Goal: Information Seeking & Learning: Learn about a topic

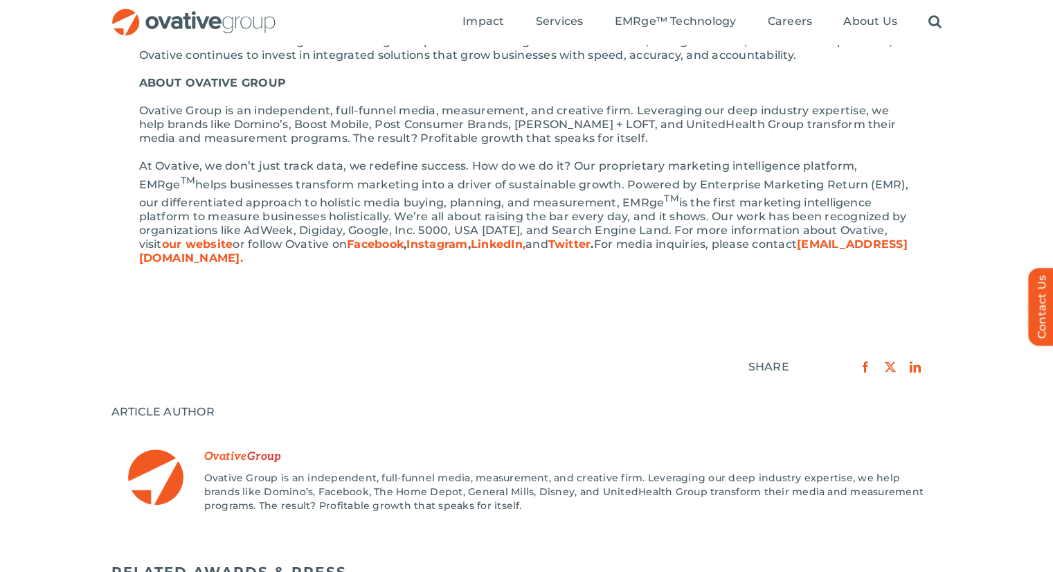
scroll to position [753, 0]
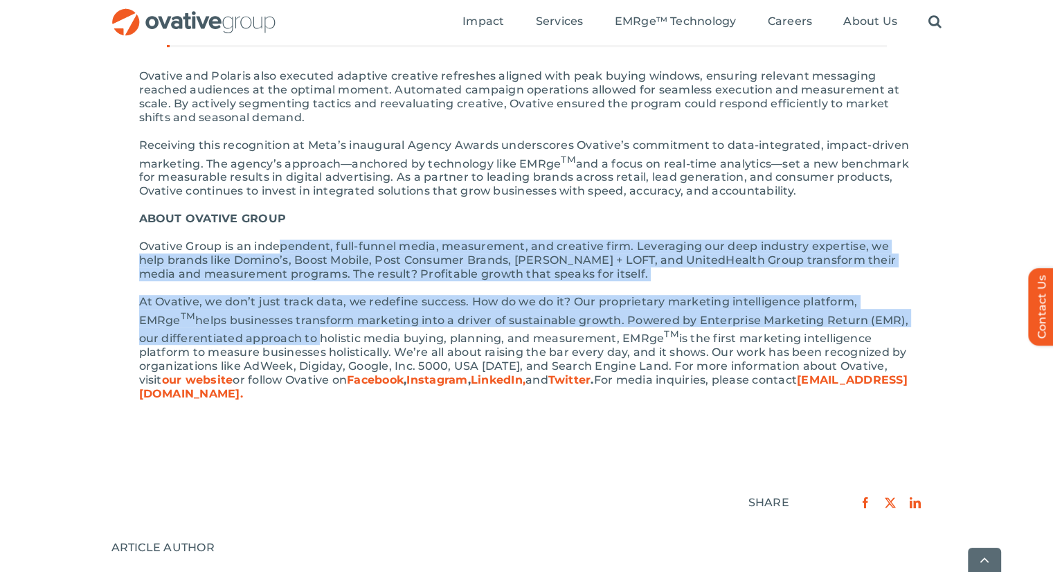
drag, startPoint x: 282, startPoint y: 236, endPoint x: 292, endPoint y: 315, distance: 79.6
click at [292, 315] on div "[GEOGRAPHIC_DATA], MINN. [DATE] — Ovative Group has been recognized at the firs…" at bounding box center [527, 5] width 776 height 819
click at [292, 315] on p "At Ovative, we don’t just track data, we redefine success. How do we do it? Our…" at bounding box center [527, 348] width 776 height 106
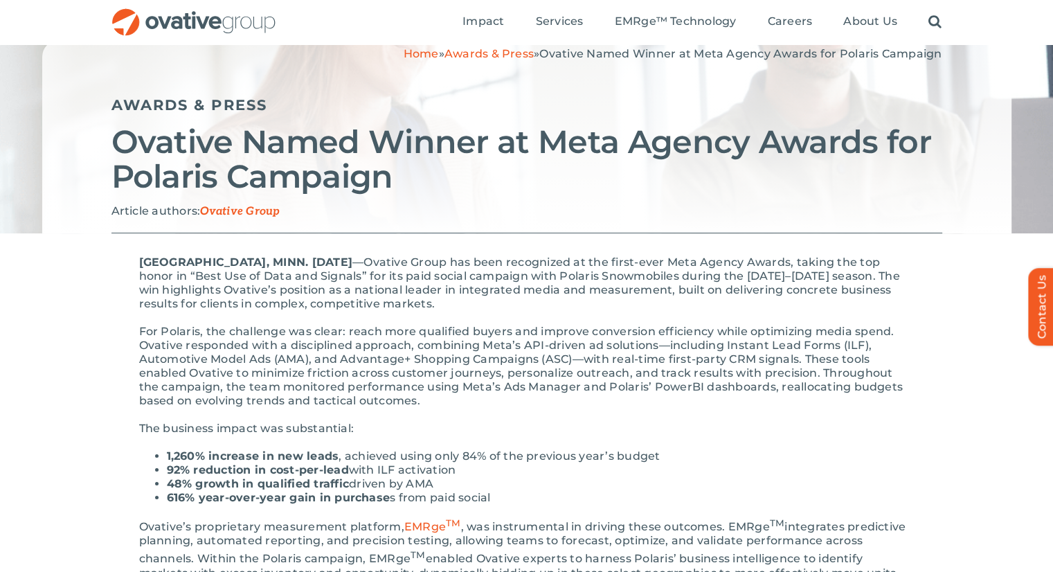
scroll to position [0, 0]
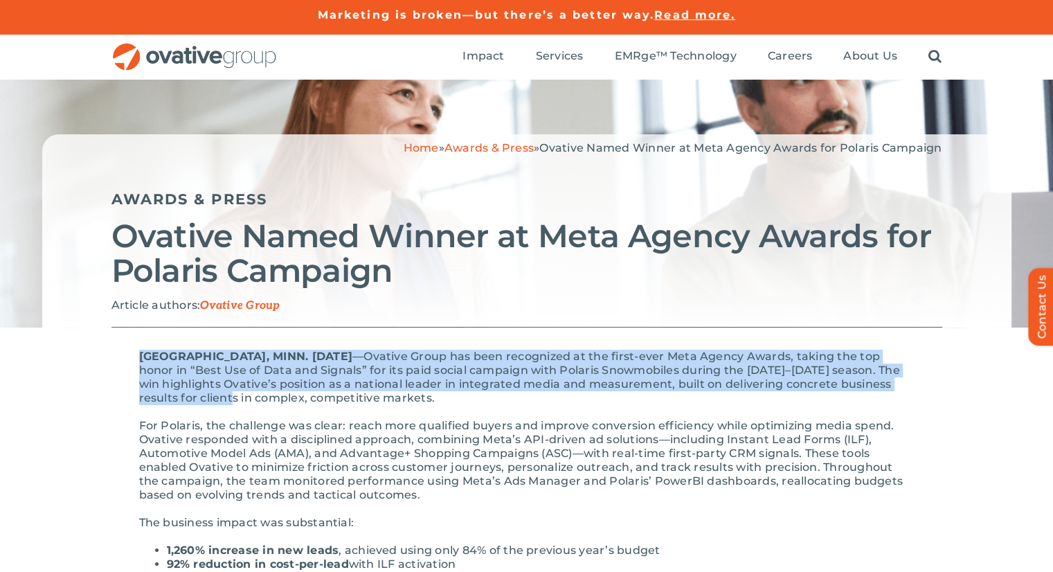
drag, startPoint x: 141, startPoint y: 343, endPoint x: 291, endPoint y: 438, distance: 177.1
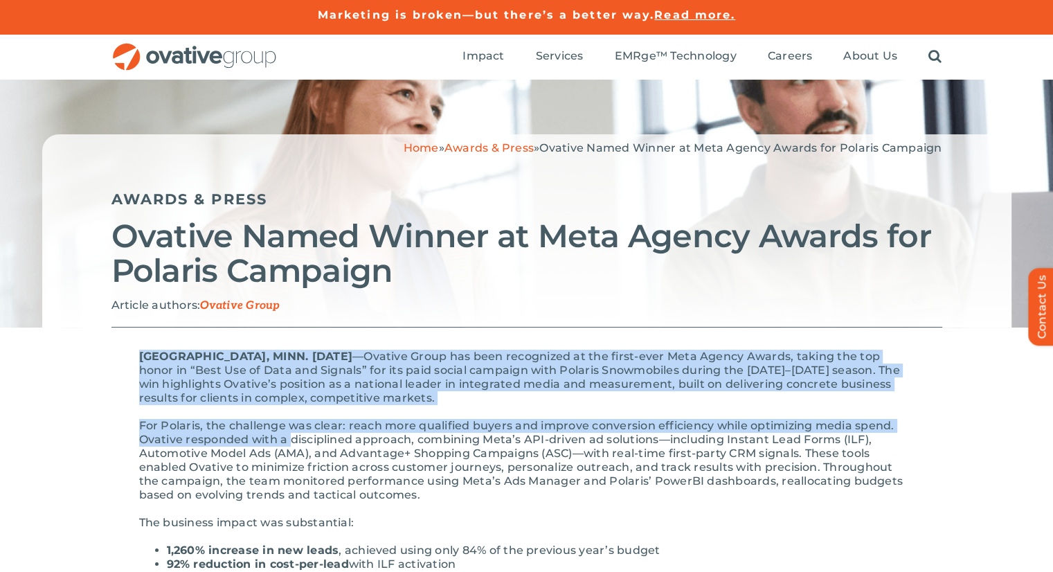
click at [291, 438] on p "For Polaris, the challenge was clear: reach more qualified buyers and improve c…" at bounding box center [527, 460] width 776 height 83
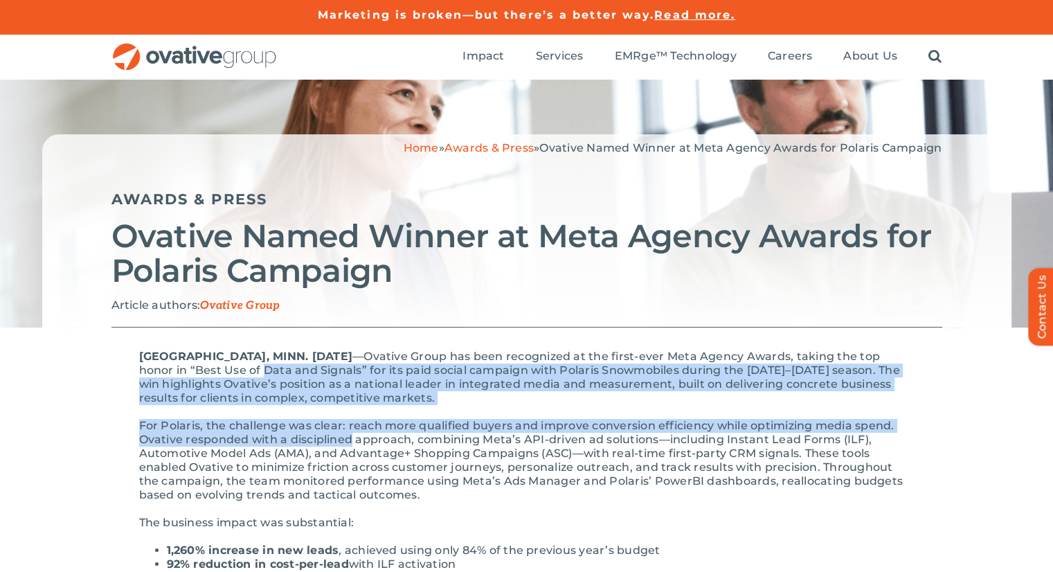
drag, startPoint x: 291, startPoint y: 438, endPoint x: 299, endPoint y: 366, distance: 72.5
click at [299, 366] on p "[GEOGRAPHIC_DATA], MINN. [DATE] — Ovative Group has been recognized at the firs…" at bounding box center [527, 377] width 776 height 55
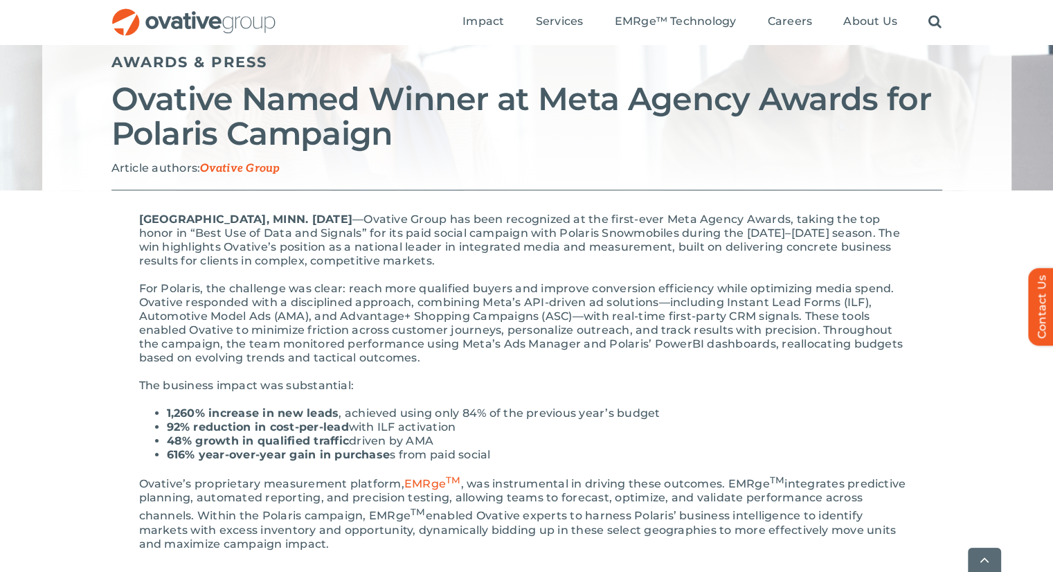
scroll to position [141, 0]
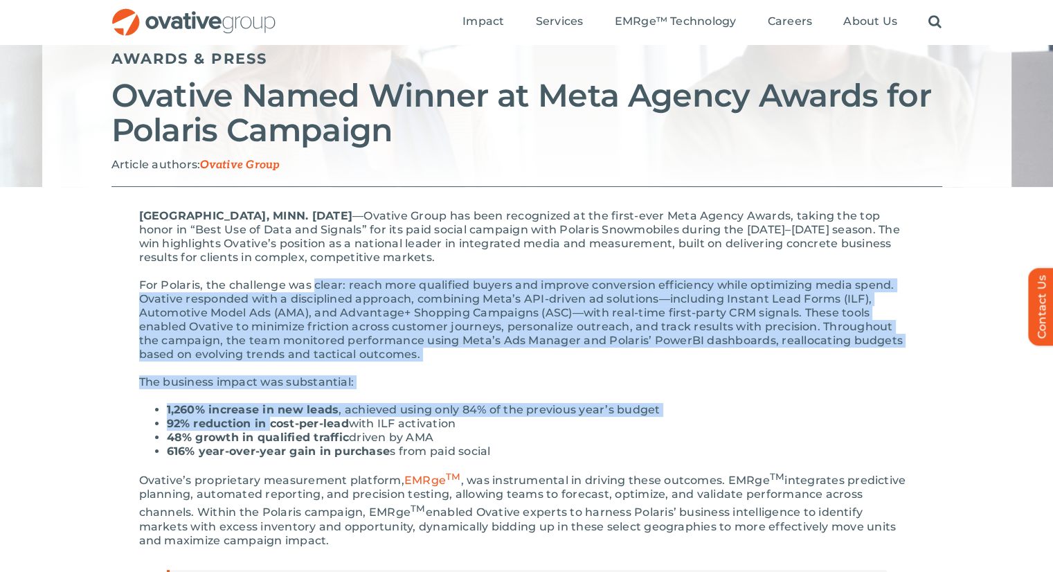
drag, startPoint x: 315, startPoint y: 265, endPoint x: 269, endPoint y: 419, distance: 161.1
click at [269, 419] on strong "92% reduction in cost-per-lead" at bounding box center [258, 423] width 182 height 13
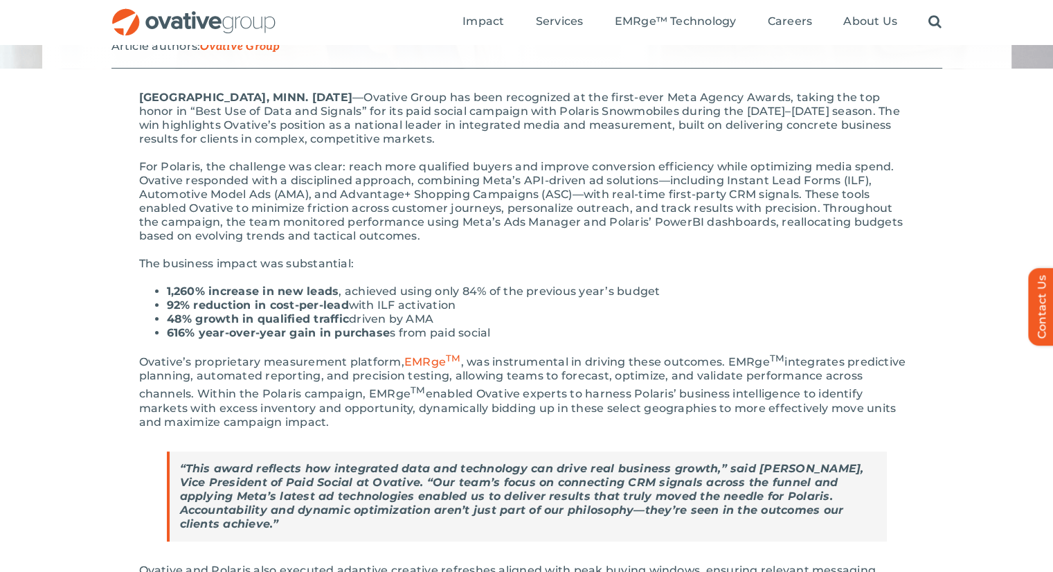
scroll to position [262, 0]
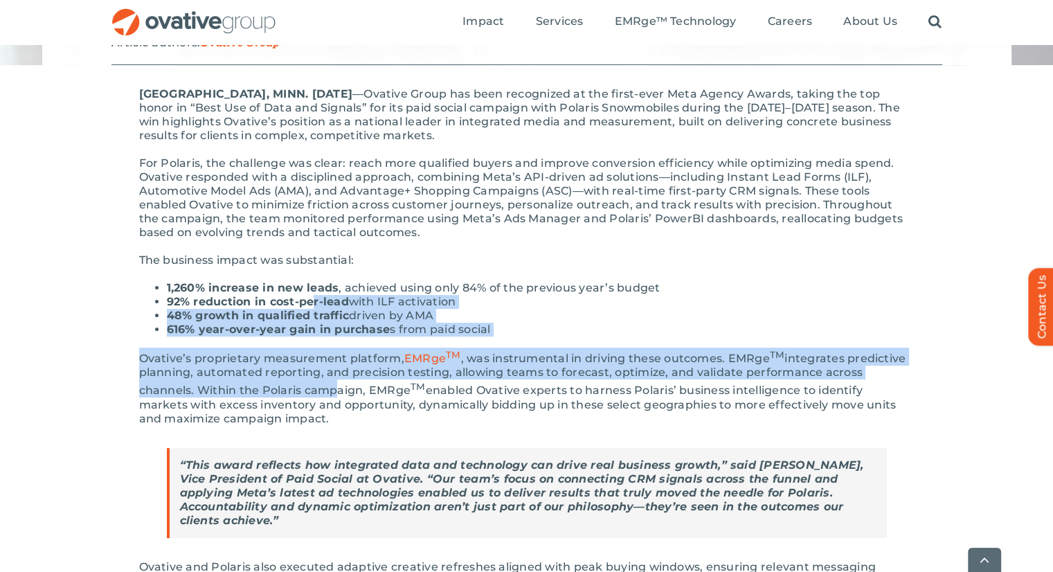
drag, startPoint x: 271, startPoint y: 393, endPoint x: 346, endPoint y: 264, distance: 149.6
click at [346, 264] on div "[GEOGRAPHIC_DATA], MINN. [DATE] — Ovative Group has been recognized at the firs…" at bounding box center [527, 496] width 776 height 819
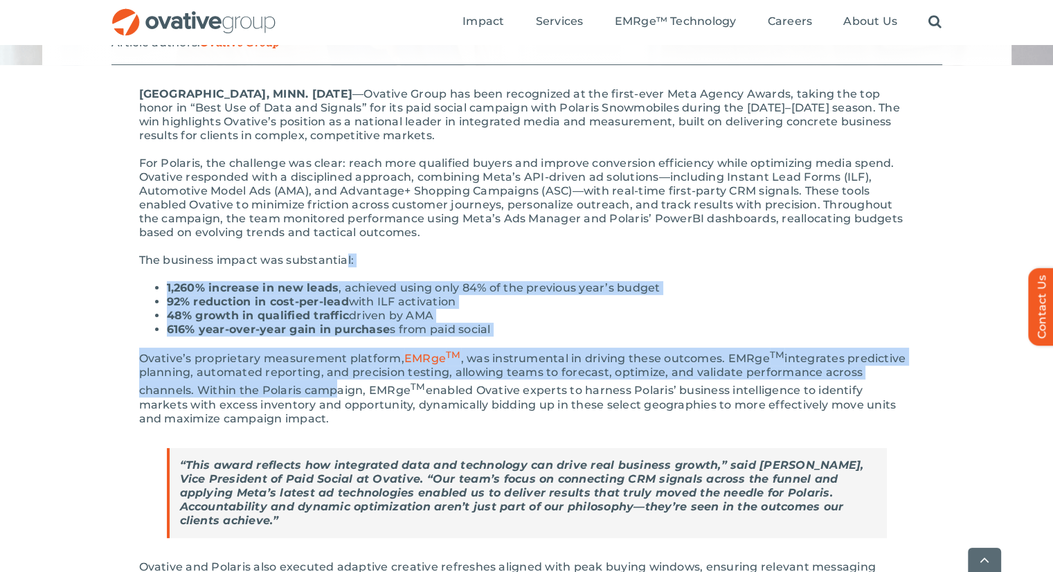
click at [346, 264] on p "The business impact was substantial:" at bounding box center [527, 260] width 776 height 14
drag, startPoint x: 346, startPoint y: 264, endPoint x: 283, endPoint y: 400, distance: 149.7
click at [283, 400] on div "[GEOGRAPHIC_DATA], MINN. [DATE] — Ovative Group has been recognized at the firs…" at bounding box center [527, 496] width 776 height 819
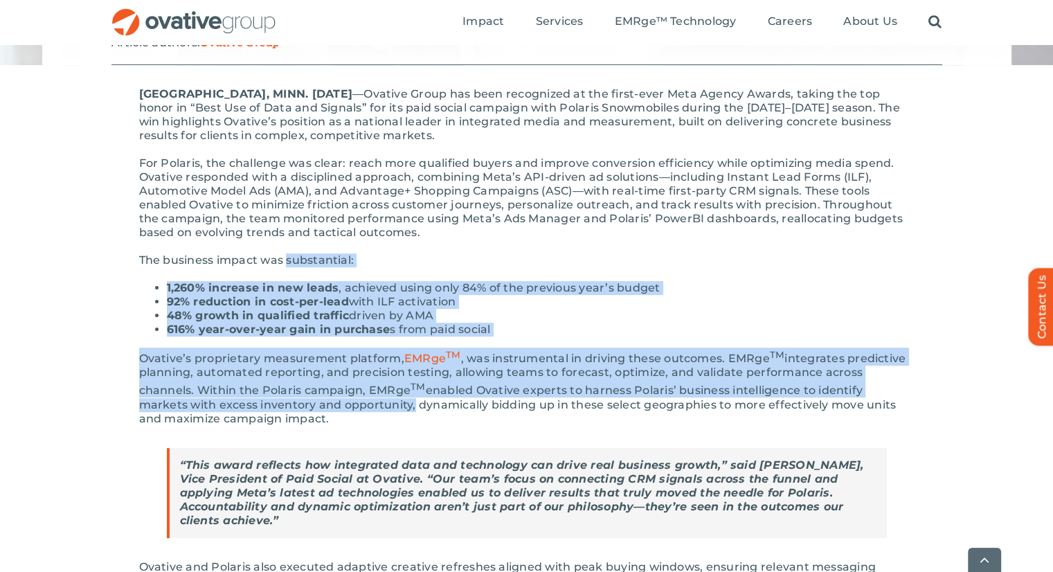
click at [283, 400] on p "Ovative’s proprietary measurement platform, EMRge TM , was instrumental in driv…" at bounding box center [527, 387] width 776 height 78
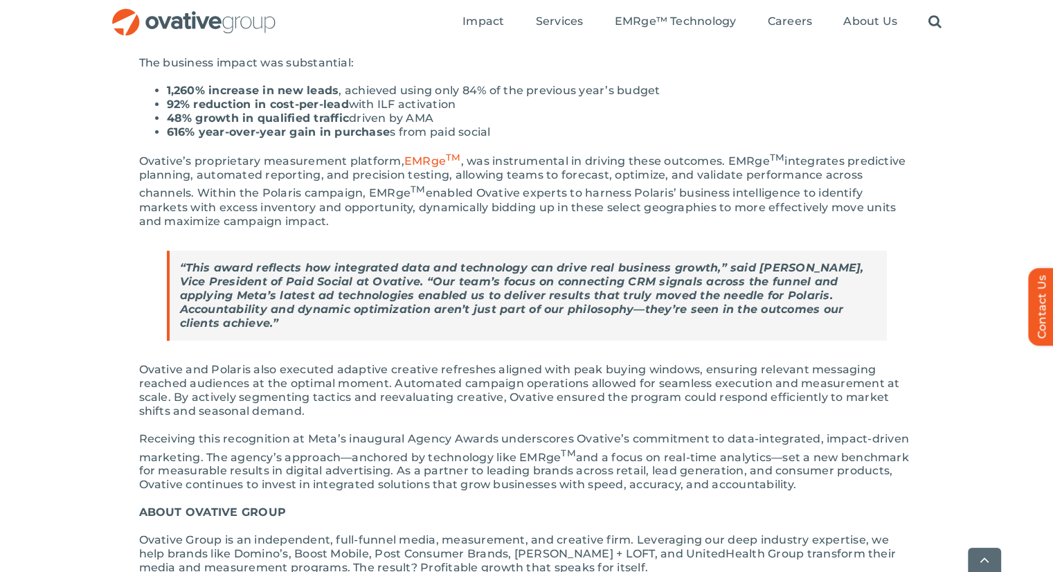
scroll to position [462, 0]
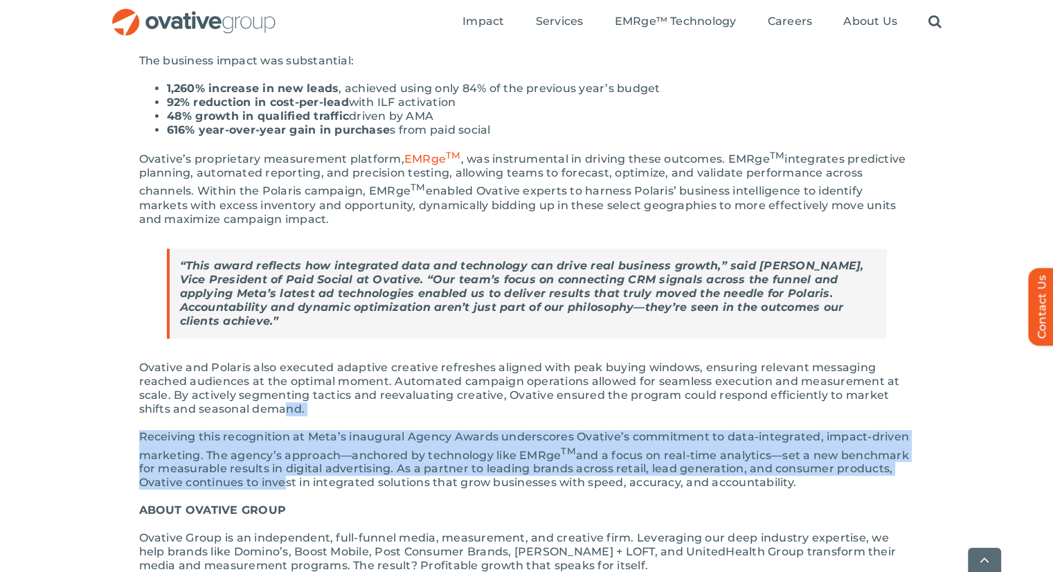
drag, startPoint x: 283, startPoint y: 400, endPoint x: 271, endPoint y: 483, distance: 83.8
click at [271, 483] on div "[GEOGRAPHIC_DATA], MINN. [DATE] — Ovative Group has been recognized at the firs…" at bounding box center [527, 297] width 776 height 819
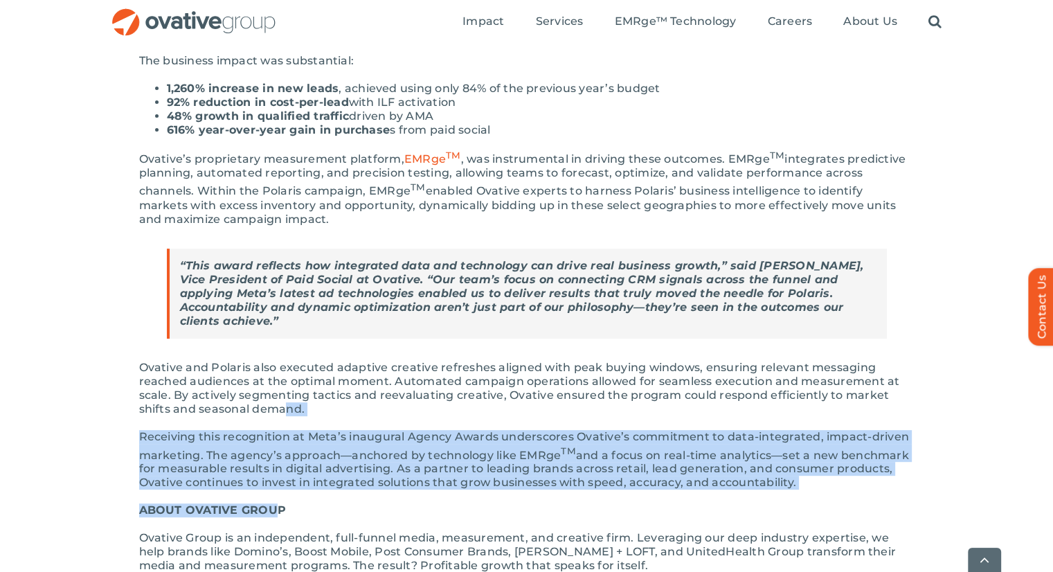
click at [271, 483] on div "[GEOGRAPHIC_DATA], MINN. [DATE] — Ovative Group has been recognized at the firs…" at bounding box center [527, 297] width 776 height 819
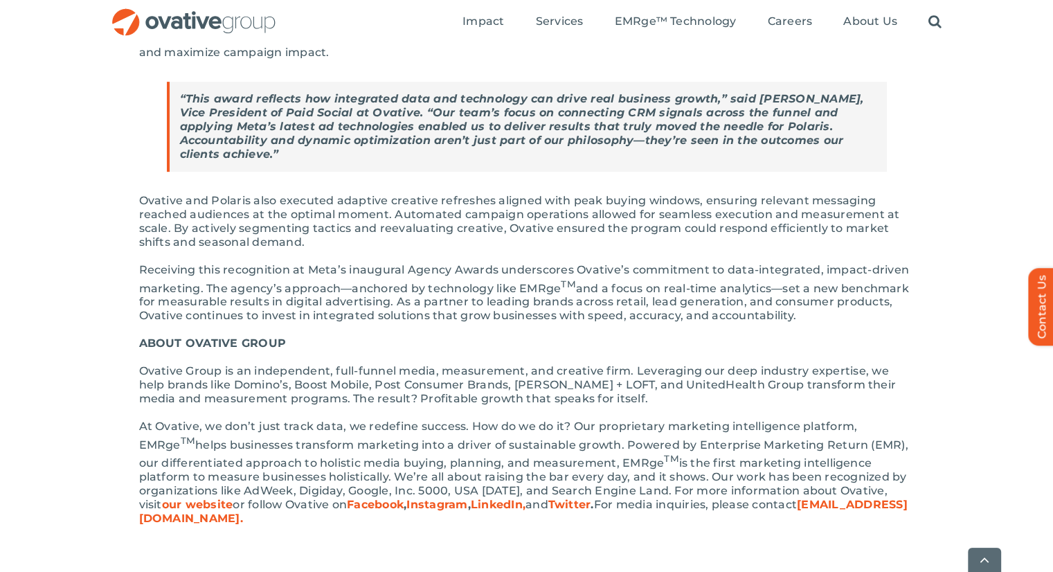
scroll to position [631, 0]
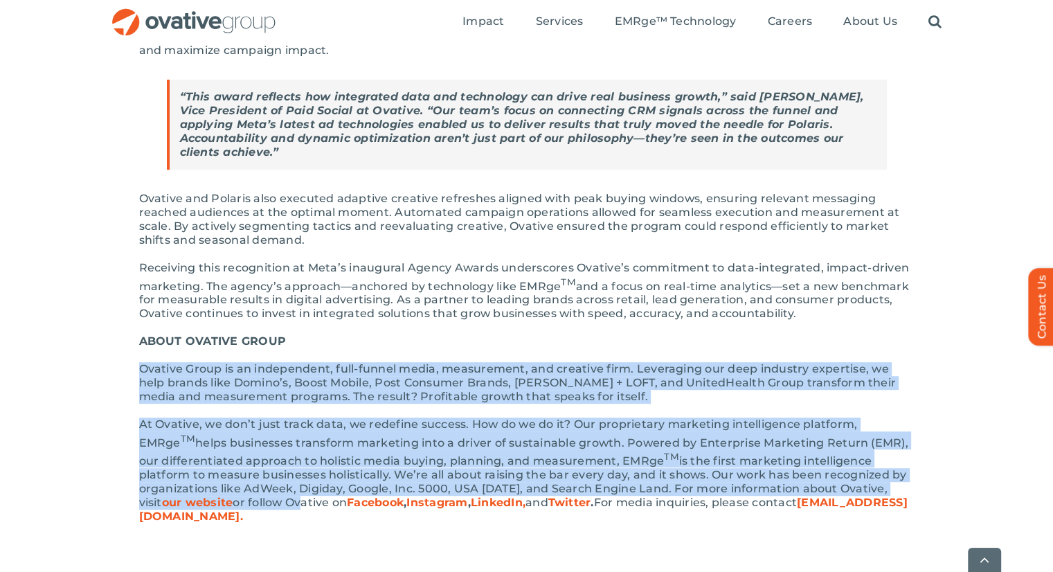
drag, startPoint x: 271, startPoint y: 483, endPoint x: 305, endPoint y: 300, distance: 185.8
click at [305, 300] on div "[GEOGRAPHIC_DATA], MINN. [DATE] — Ovative Group has been recognized at the firs…" at bounding box center [527, 128] width 776 height 819
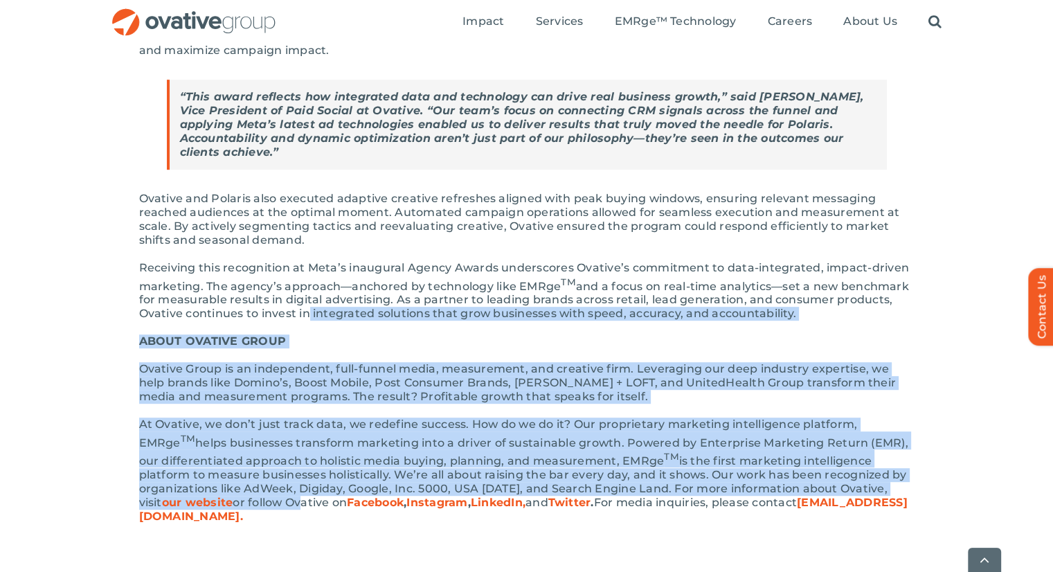
click at [305, 300] on p "Receiving this recognition at Meta’s inaugural Agency Awards underscores Ovativ…" at bounding box center [527, 291] width 776 height 60
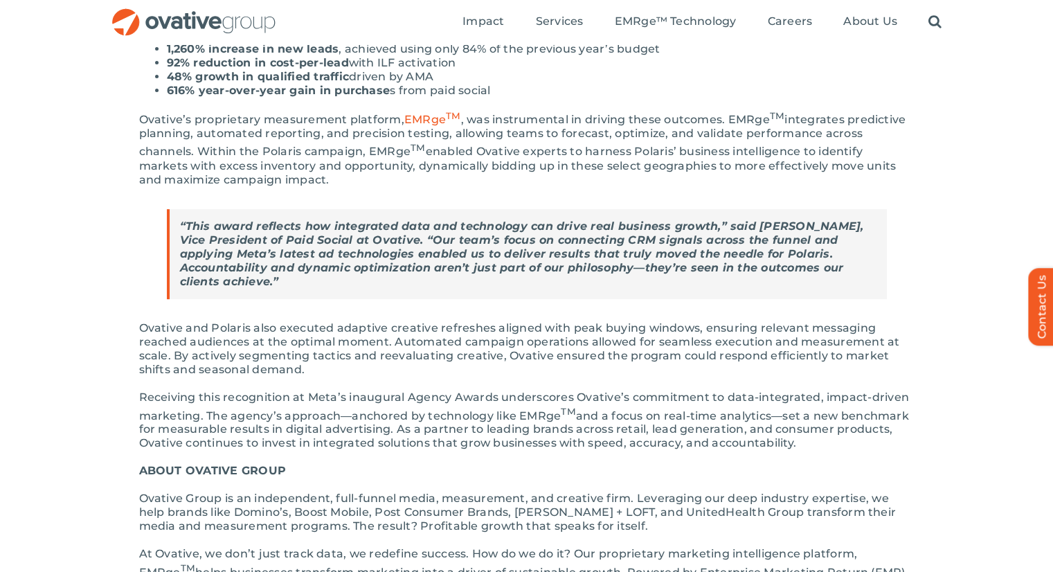
scroll to position [486, 0]
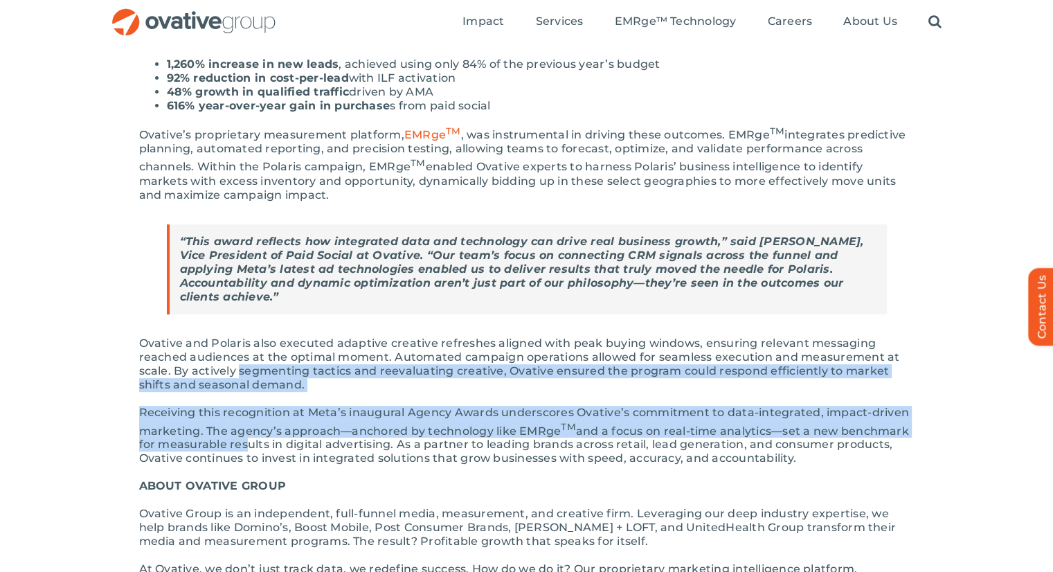
drag, startPoint x: 241, startPoint y: 359, endPoint x: 240, endPoint y: 438, distance: 79.0
click at [240, 438] on div "[GEOGRAPHIC_DATA], MINN. [DATE] — Ovative Group has been recognized at the firs…" at bounding box center [527, 273] width 776 height 819
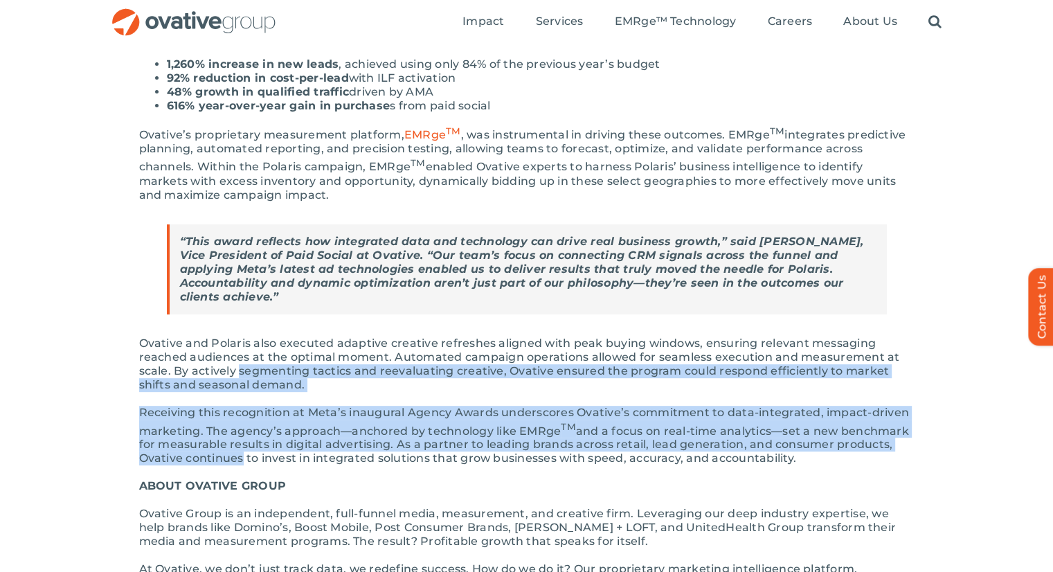
click at [240, 438] on p "Receiving this recognition at Meta’s inaugural Agency Awards underscores Ovativ…" at bounding box center [527, 436] width 776 height 60
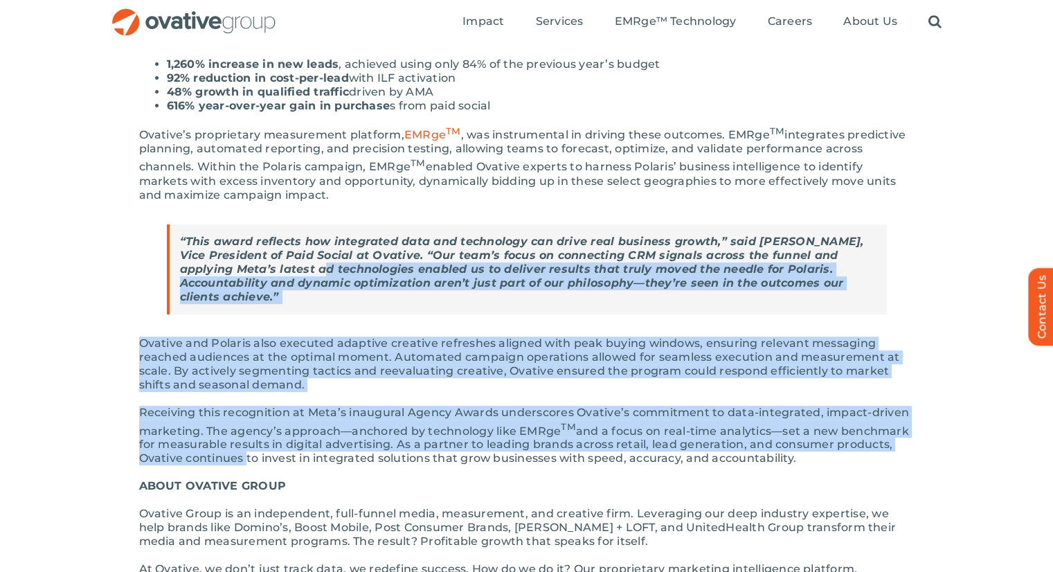
drag, startPoint x: 240, startPoint y: 438, endPoint x: 302, endPoint y: 273, distance: 176.2
click at [302, 273] on div "[GEOGRAPHIC_DATA], MINN. [DATE] — Ovative Group has been recognized at the firs…" at bounding box center [527, 273] width 776 height 819
click at [302, 273] on strong "“This award reflects how integrated data and technology can drive real business…" at bounding box center [522, 269] width 684 height 69
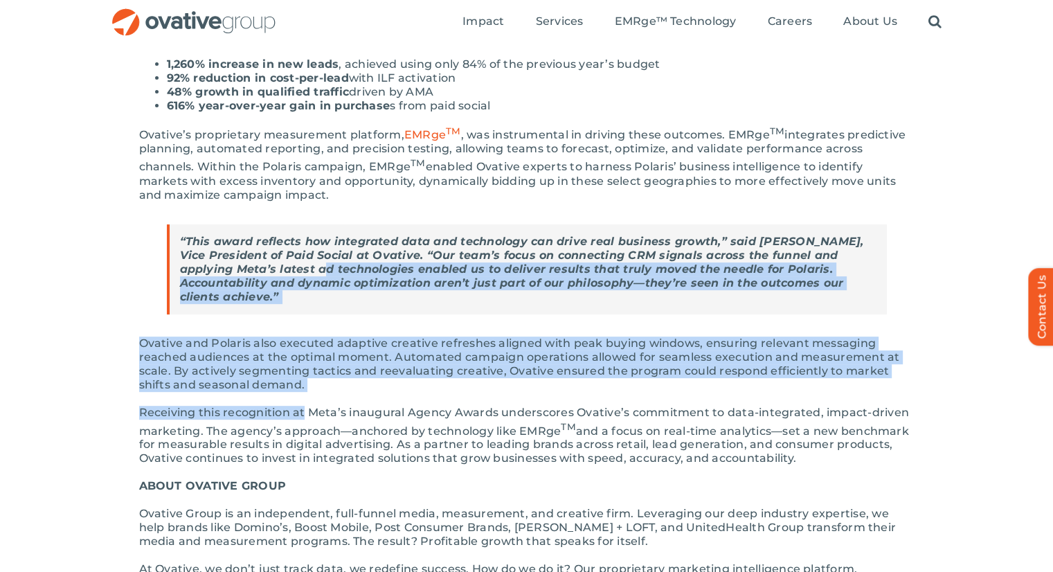
drag, startPoint x: 302, startPoint y: 273, endPoint x: 294, endPoint y: 401, distance: 128.3
click at [294, 401] on div "[GEOGRAPHIC_DATA], MINN. [DATE] — Ovative Group has been recognized at the firs…" at bounding box center [527, 273] width 776 height 819
click at [294, 406] on p "Receiving this recognition at Meta’s inaugural Agency Awards underscores Ovativ…" at bounding box center [527, 436] width 776 height 60
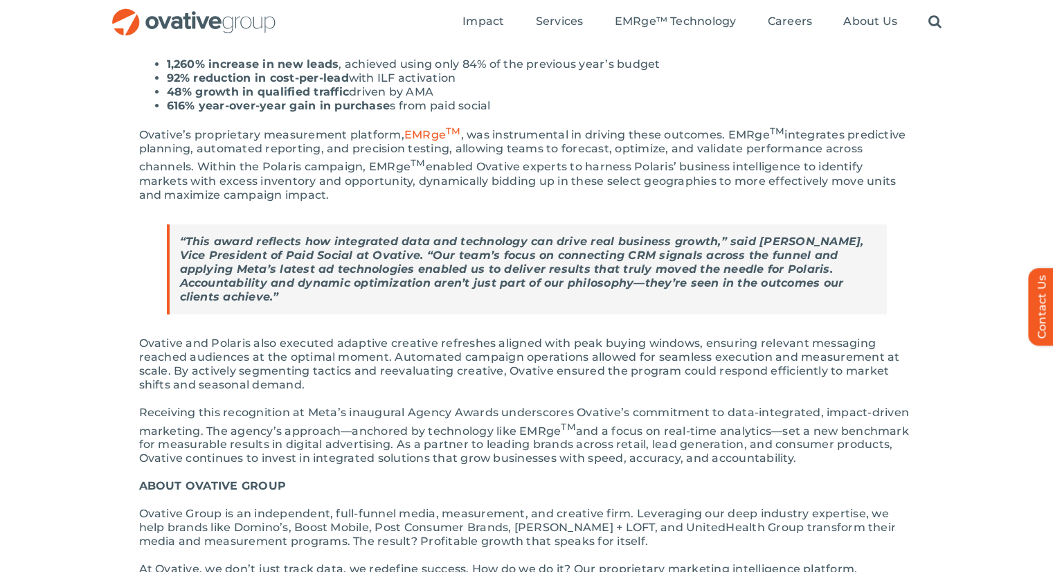
scroll to position [417, 0]
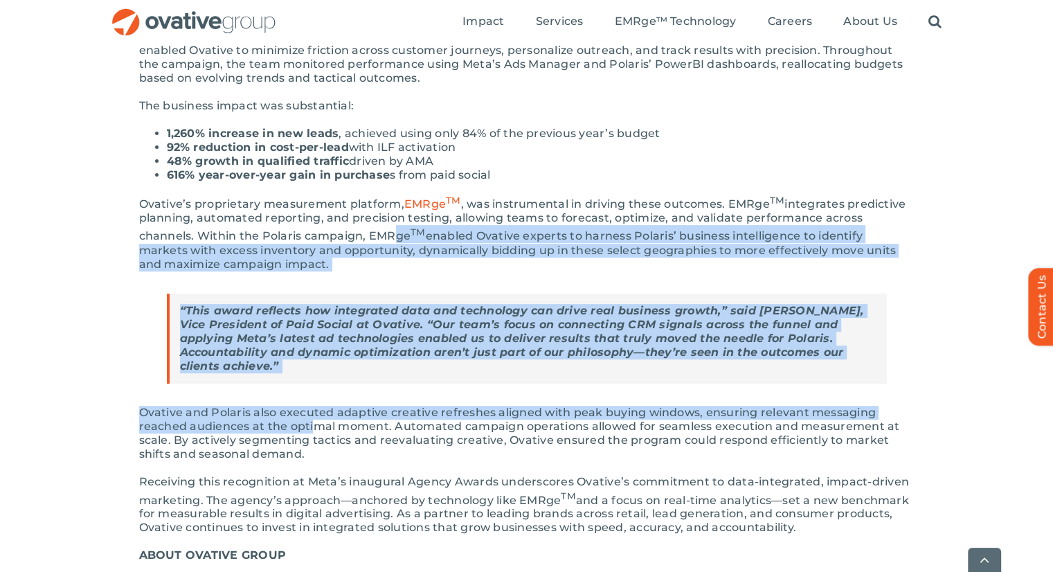
drag, startPoint x: 331, startPoint y: 227, endPoint x: 316, endPoint y: 408, distance: 181.4
click at [316, 408] on div "[GEOGRAPHIC_DATA], MINN. [DATE] — Ovative Group has been recognized at the firs…" at bounding box center [527, 342] width 776 height 819
click at [316, 408] on p "Ovative and Polaris also executed adaptive creative refreshes aligned with peak…" at bounding box center [527, 433] width 776 height 55
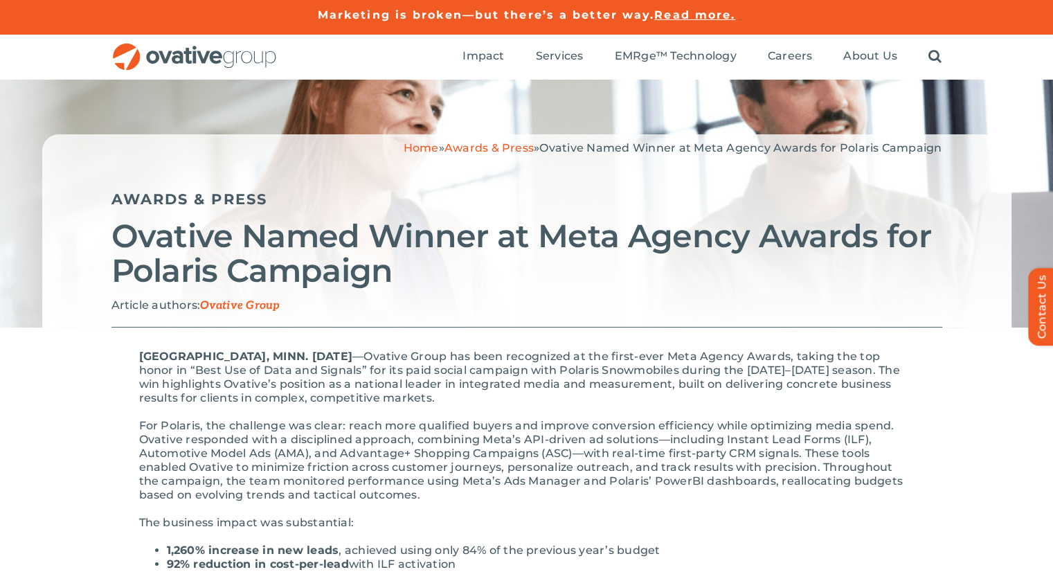
scroll to position [0, 0]
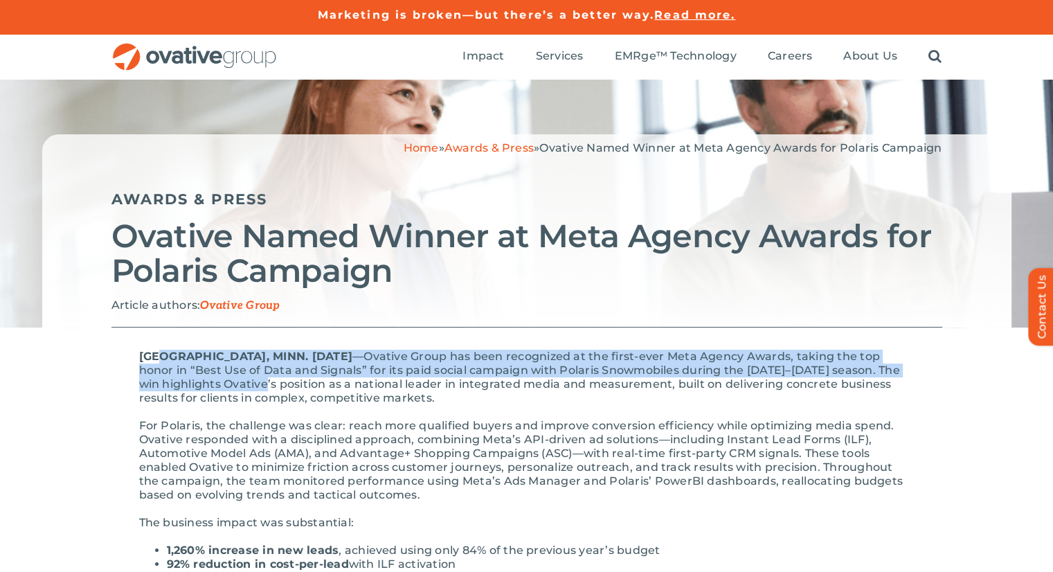
drag, startPoint x: 160, startPoint y: 360, endPoint x: 296, endPoint y: 383, distance: 138.3
click at [296, 383] on p "[GEOGRAPHIC_DATA], MINN. [DATE] — Ovative Group has been recognized at the firs…" at bounding box center [527, 377] width 776 height 55
drag, startPoint x: 296, startPoint y: 383, endPoint x: 287, endPoint y: 339, distance: 45.4
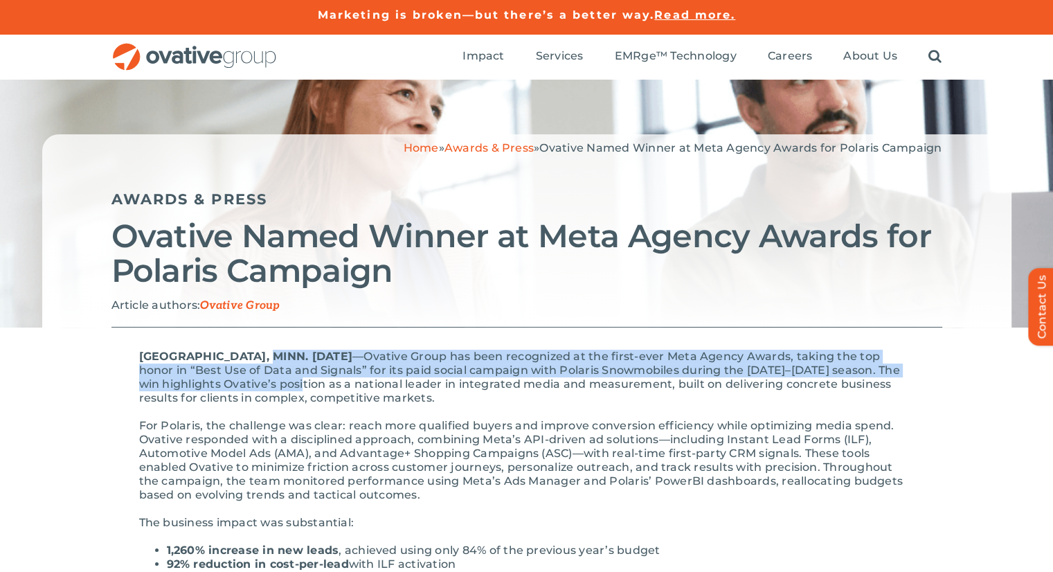
drag, startPoint x: 287, startPoint y: 339, endPoint x: 350, endPoint y: 389, distance: 80.9
click at [350, 389] on p "[GEOGRAPHIC_DATA], MINN. [DATE] — Ovative Group has been recognized at the firs…" at bounding box center [527, 377] width 776 height 55
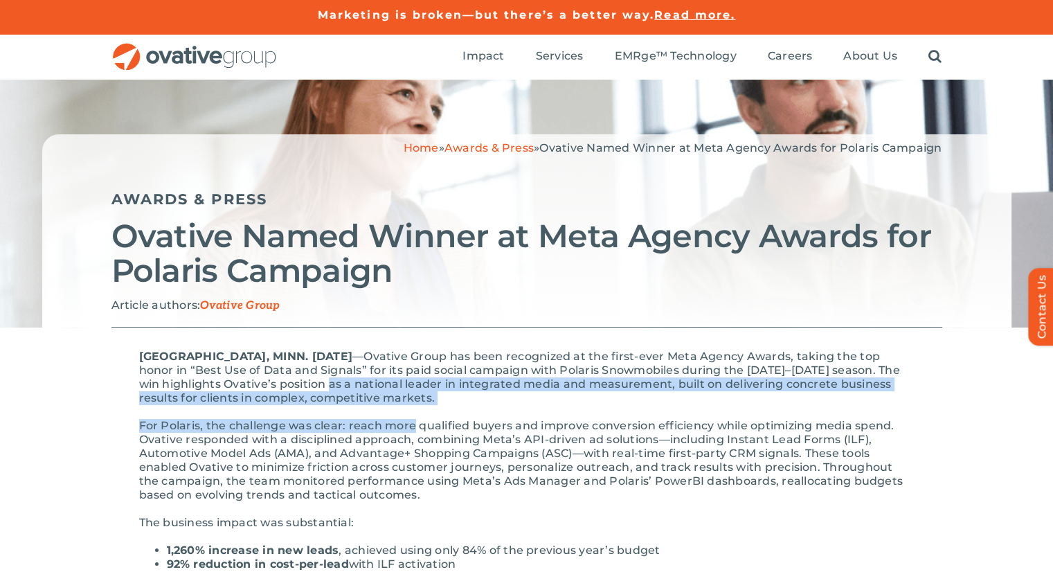
drag, startPoint x: 350, startPoint y: 389, endPoint x: 410, endPoint y: 421, distance: 67.9
click at [410, 421] on p "For Polaris, the challenge was clear: reach more qualified buyers and improve c…" at bounding box center [527, 460] width 776 height 83
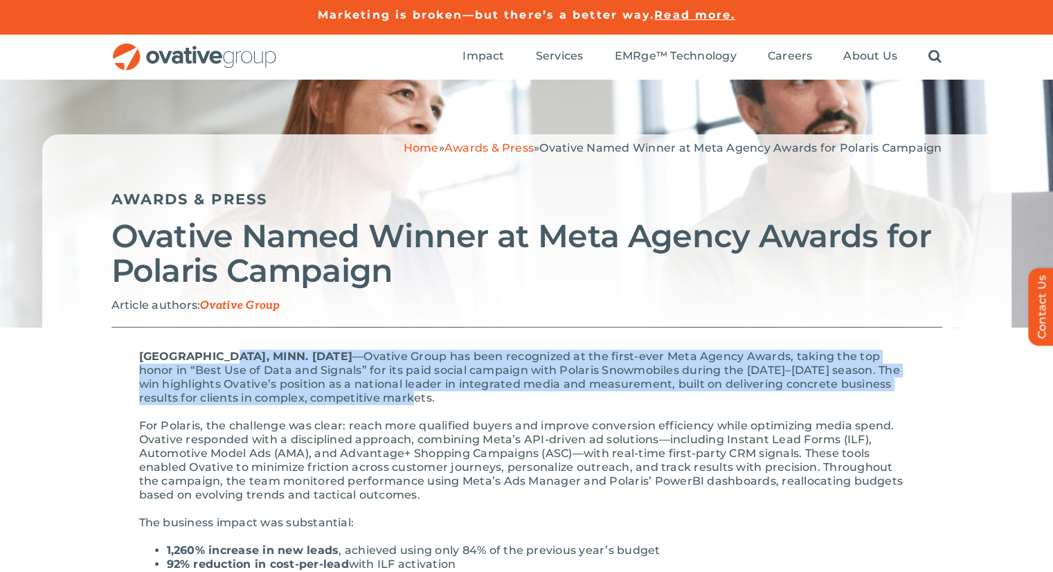
drag, startPoint x: 455, startPoint y: 394, endPoint x: 228, endPoint y: 349, distance: 231.6
click at [228, 350] on p "[GEOGRAPHIC_DATA], MINN. [DATE] — Ovative Group has been recognized at the firs…" at bounding box center [527, 377] width 776 height 55
click at [228, 350] on span "[GEOGRAPHIC_DATA], MINN. [DATE]" at bounding box center [245, 356] width 213 height 13
drag, startPoint x: 228, startPoint y: 349, endPoint x: 297, endPoint y: 453, distance: 124.8
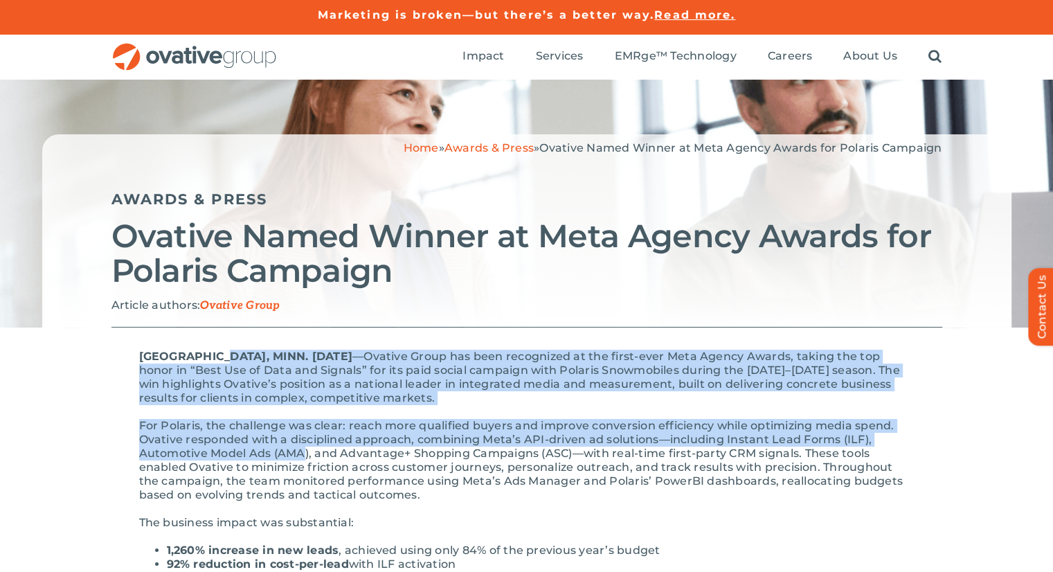
click at [297, 453] on p "For Polaris, the challenge was clear: reach more qualified buyers and improve c…" at bounding box center [527, 460] width 776 height 83
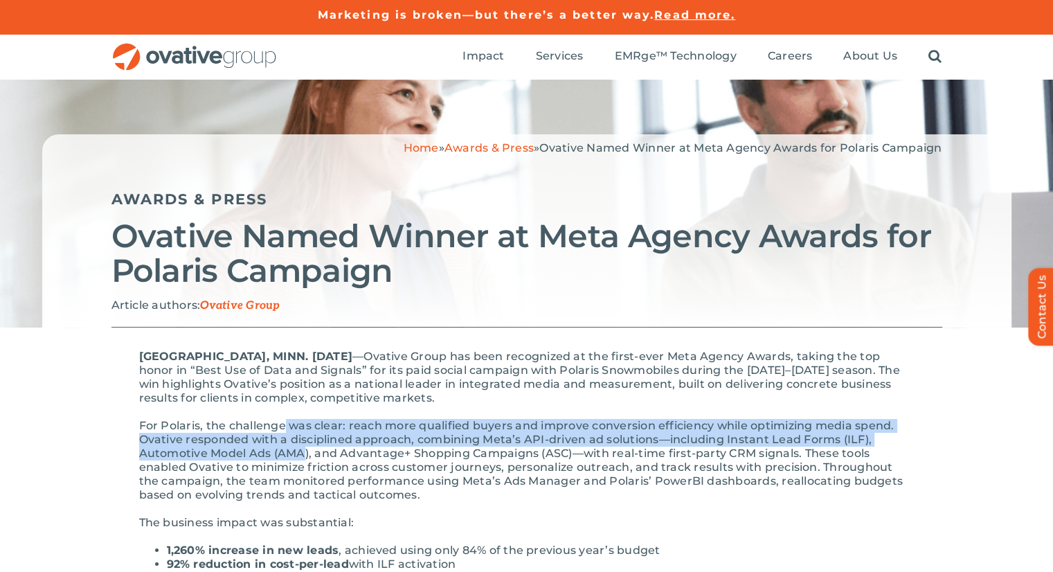
drag, startPoint x: 297, startPoint y: 453, endPoint x: 286, endPoint y: 420, distance: 35.0
click at [286, 420] on p "For Polaris, the challenge was clear: reach more qualified buyers and improve c…" at bounding box center [527, 460] width 776 height 83
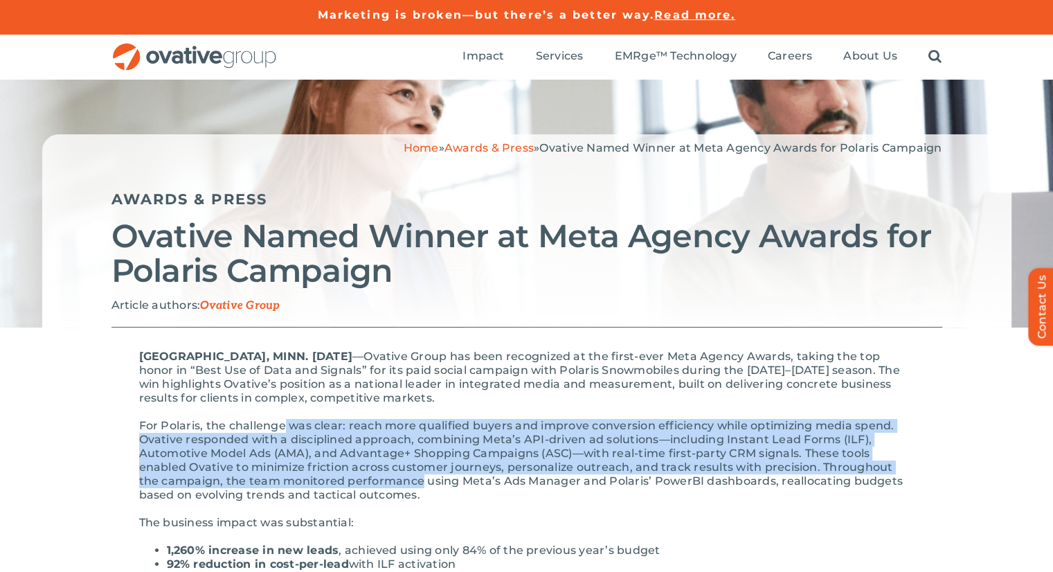
drag, startPoint x: 286, startPoint y: 420, endPoint x: 327, endPoint y: 490, distance: 81.0
click at [327, 490] on p "For Polaris, the challenge was clear: reach more qualified buyers and improve c…" at bounding box center [527, 460] width 776 height 83
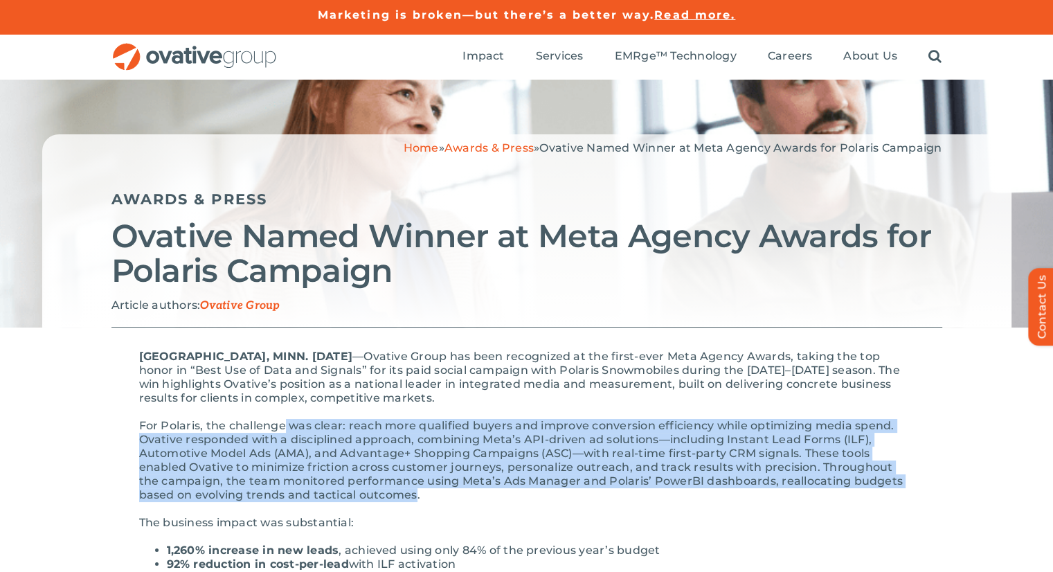
click at [327, 490] on p "For Polaris, the challenge was clear: reach more qualified buyers and improve c…" at bounding box center [527, 460] width 776 height 83
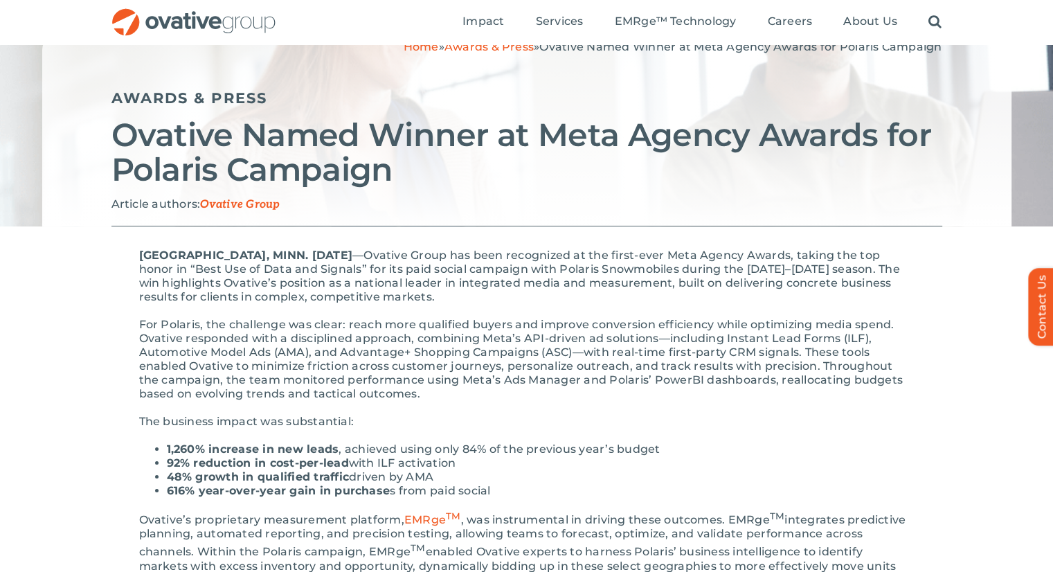
scroll to position [102, 0]
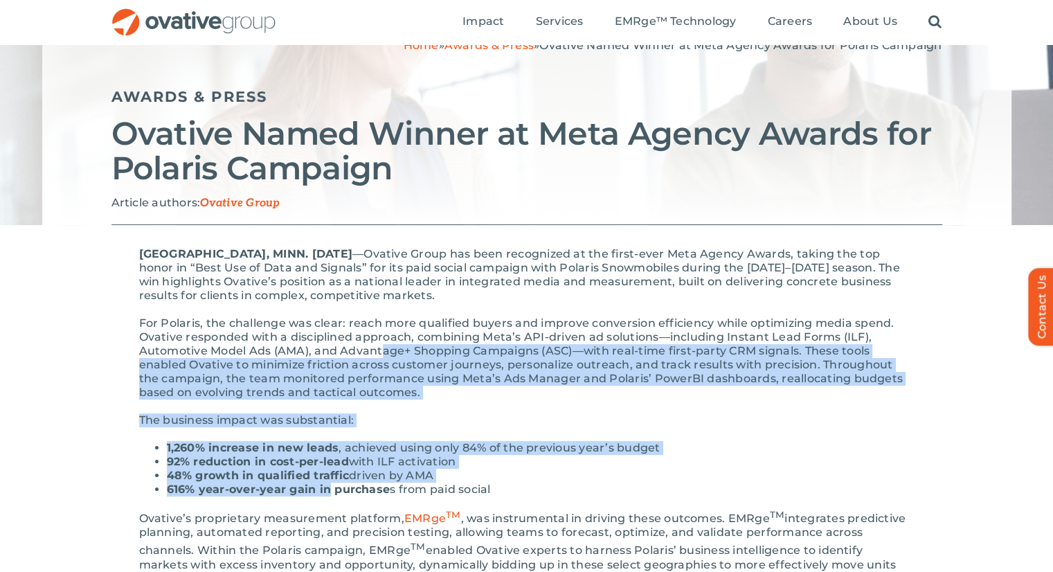
drag, startPoint x: 328, startPoint y: 486, endPoint x: 383, endPoint y: 355, distance: 141.9
click at [383, 355] on p "For Polaris, the challenge was clear: reach more qualified buyers and improve c…" at bounding box center [527, 357] width 776 height 83
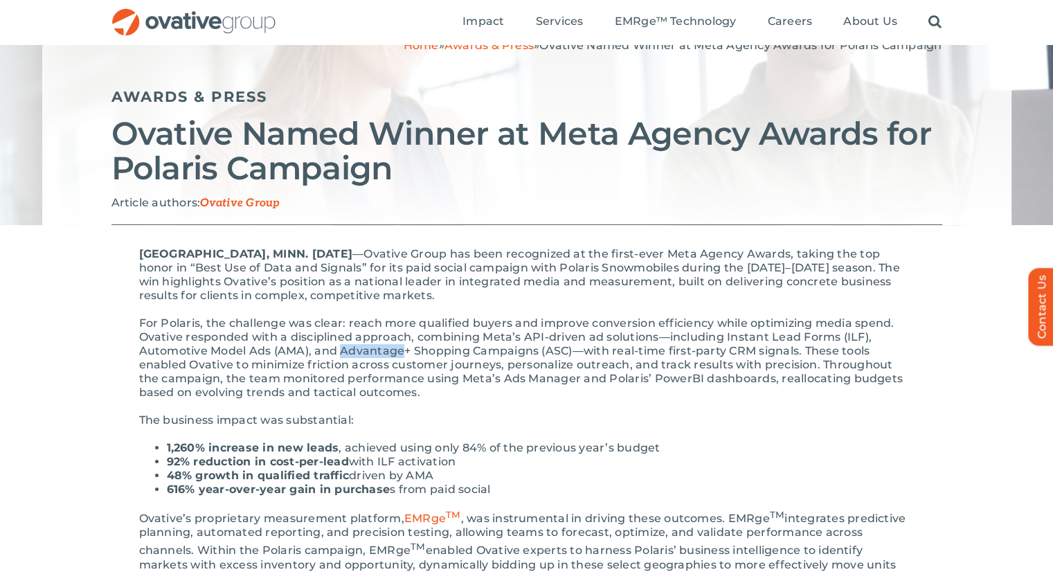
click at [383, 355] on p "For Polaris, the challenge was clear: reach more qualified buyers and improve c…" at bounding box center [527, 357] width 776 height 83
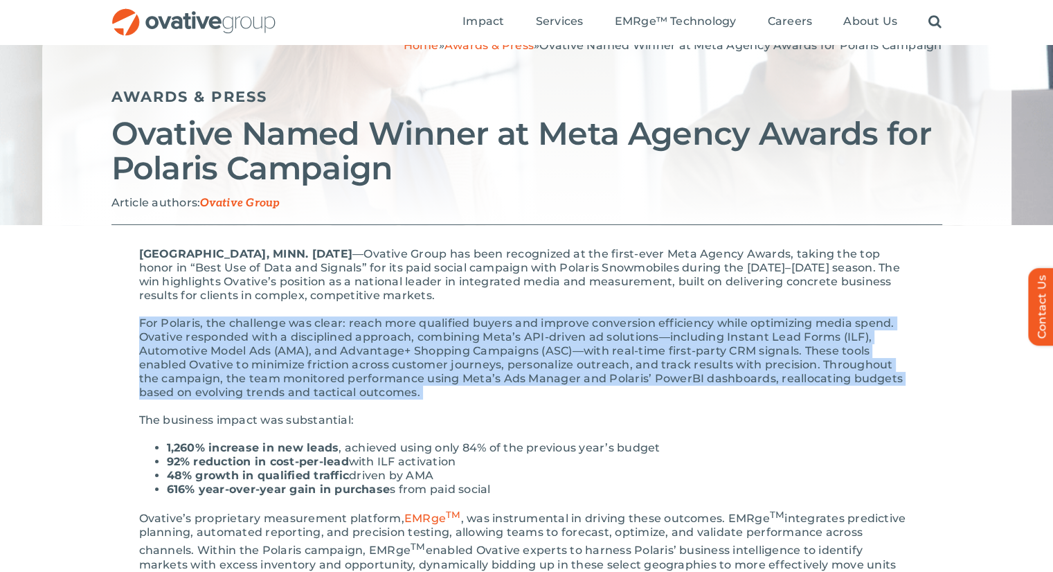
click at [383, 355] on p "For Polaris, the challenge was clear: reach more qualified buyers and improve c…" at bounding box center [527, 357] width 776 height 83
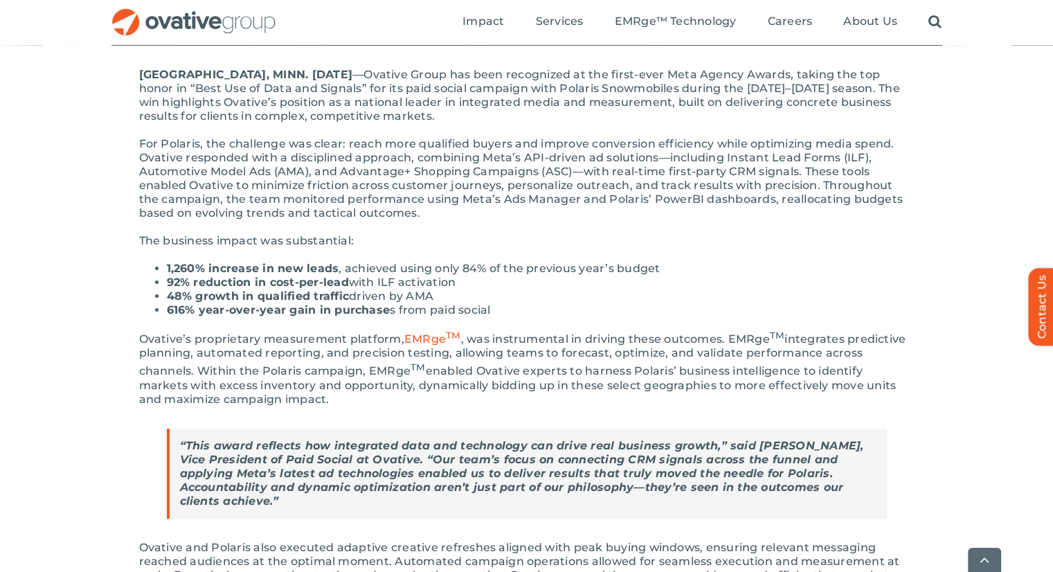
scroll to position [293, 0]
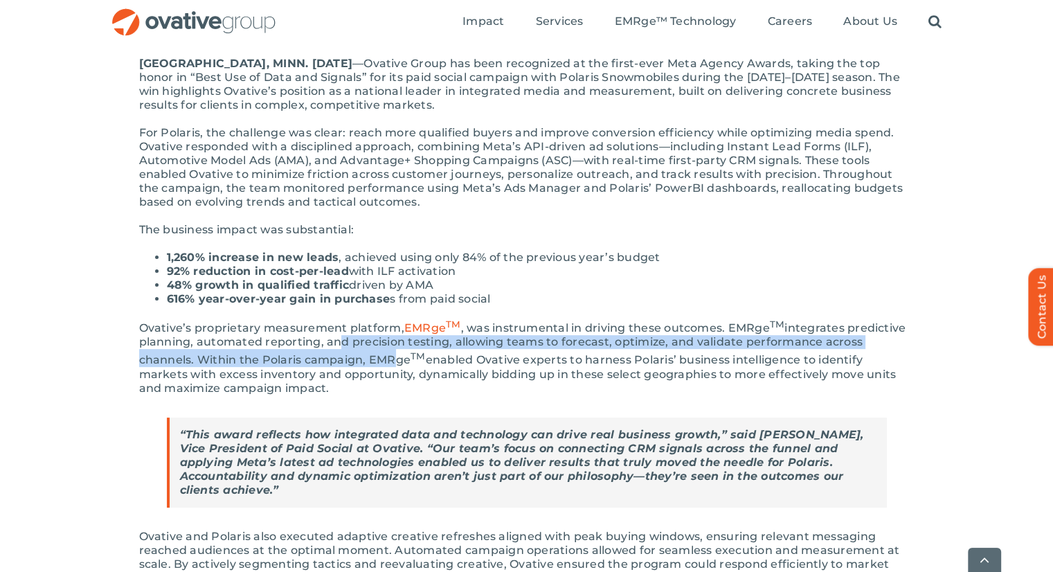
drag, startPoint x: 332, startPoint y: 355, endPoint x: 330, endPoint y: 339, distance: 16.7
click at [330, 339] on p "Ovative’s proprietary measurement platform, EMRge TM , was instrumental in driv…" at bounding box center [527, 356] width 776 height 78
drag, startPoint x: 330, startPoint y: 339, endPoint x: 333, endPoint y: 355, distance: 16.9
click at [333, 355] on p "Ovative’s proprietary measurement platform, EMRge TM , was instrumental in driv…" at bounding box center [527, 356] width 776 height 78
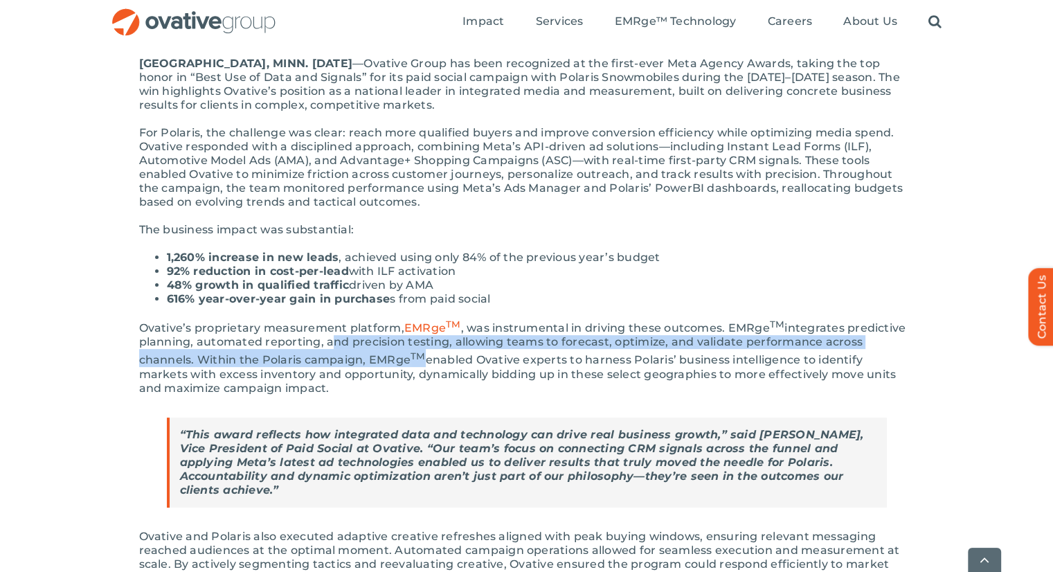
click at [333, 355] on p "Ovative’s proprietary measurement platform, EMRge TM , was instrumental in driv…" at bounding box center [527, 356] width 776 height 78
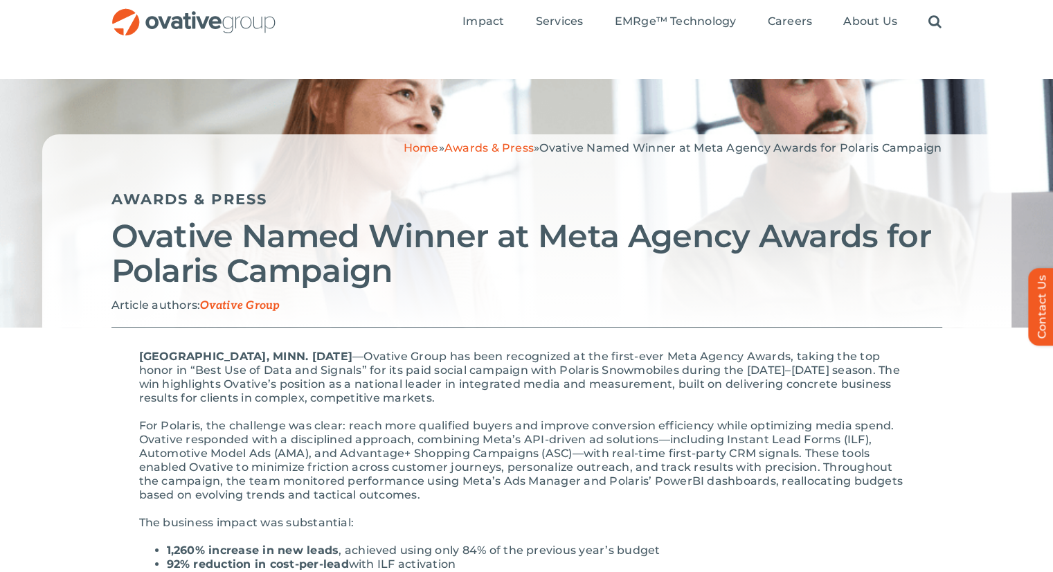
scroll to position [0, 0]
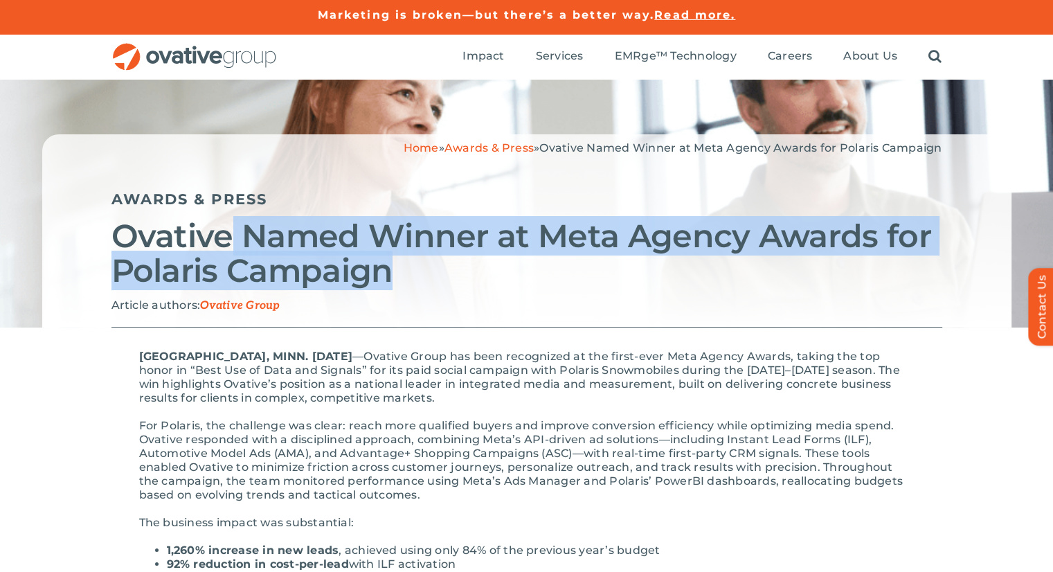
drag, startPoint x: 400, startPoint y: 261, endPoint x: 229, endPoint y: 241, distance: 172.9
click at [229, 241] on h2 "Ovative Named Winner at Meta Agency Awards for Polaris Campaign" at bounding box center [526, 253] width 831 height 69
drag, startPoint x: 276, startPoint y: 255, endPoint x: 393, endPoint y: 283, distance: 121.1
click at [393, 283] on h2 "Ovative Named Winner at Meta Agency Awards for Polaris Campaign" at bounding box center [526, 253] width 831 height 69
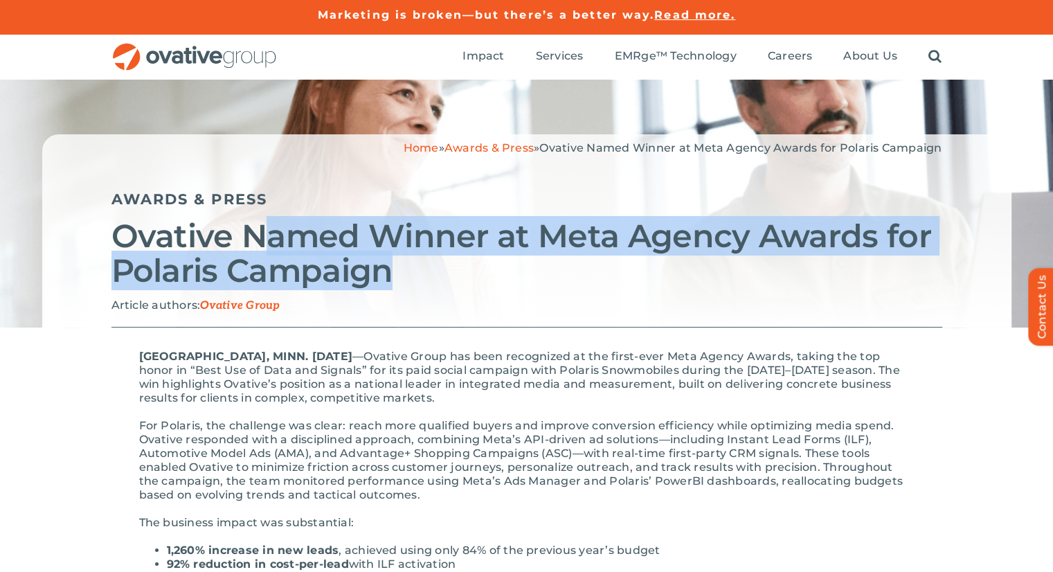
click at [393, 283] on h2 "Ovative Named Winner at Meta Agency Awards for Polaris Campaign" at bounding box center [526, 253] width 831 height 69
